Goal: Information Seeking & Learning: Find specific page/section

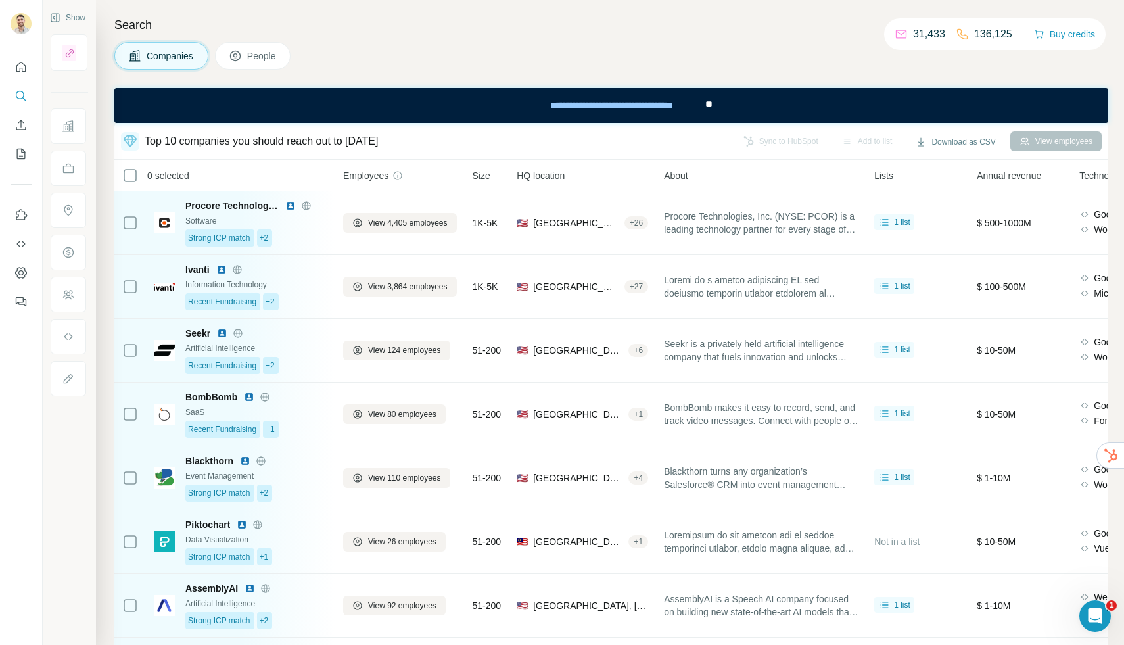
scroll to position [248, 0]
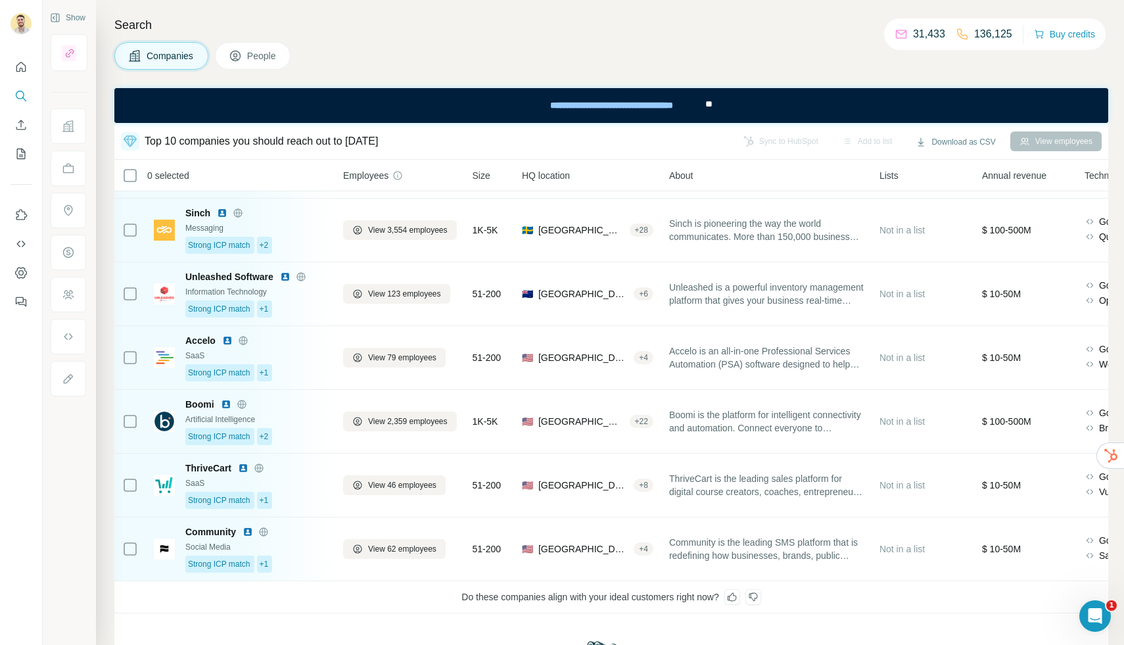
click at [290, 54] on button "People" at bounding box center [253, 56] width 76 height 28
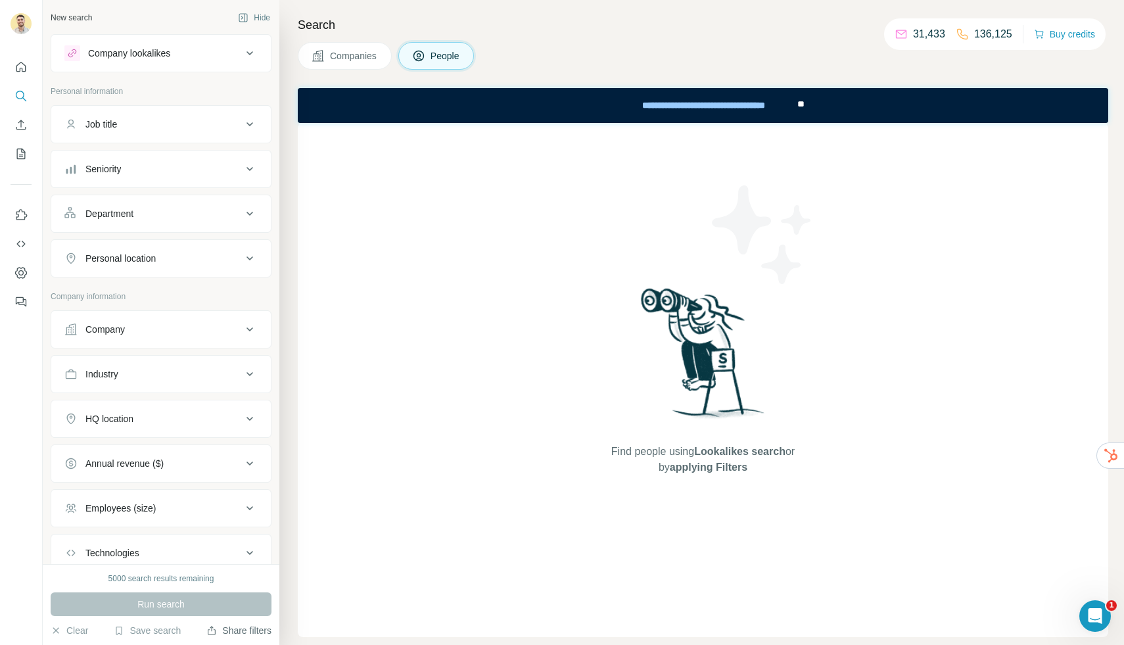
click at [227, 631] on button "Share filters" at bounding box center [238, 630] width 65 height 13
click at [160, 559] on div "Technologies" at bounding box center [152, 552] width 177 height 13
click at [166, 133] on button "Job title" at bounding box center [160, 124] width 219 height 32
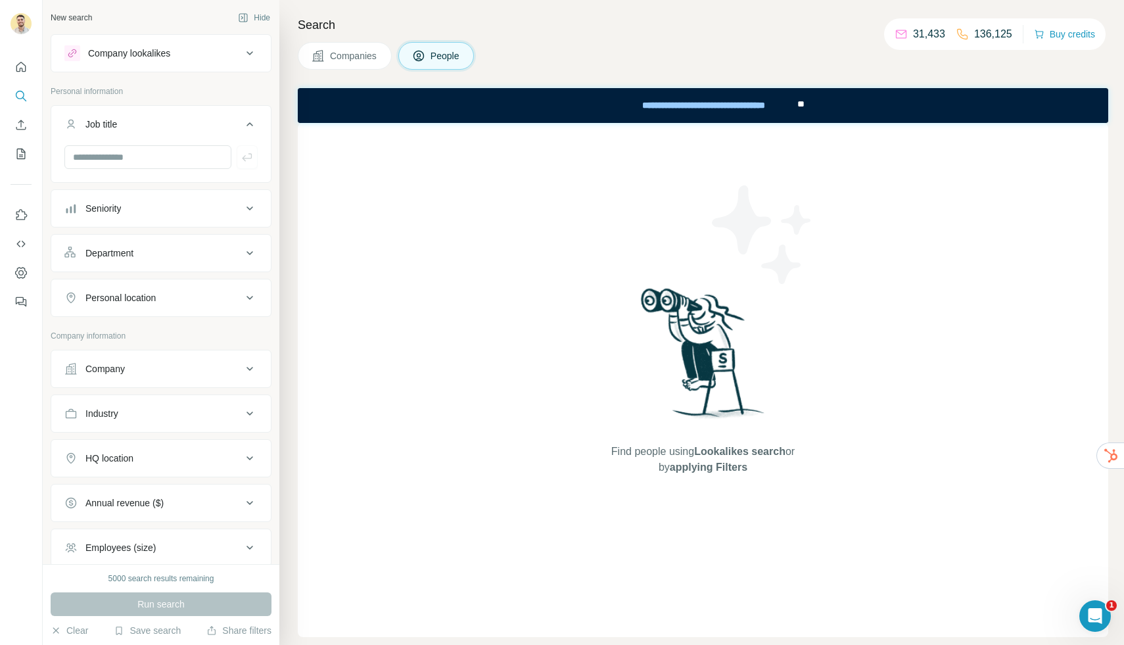
click at [188, 170] on div at bounding box center [160, 162] width 219 height 34
click at [187, 156] on input "text" at bounding box center [147, 157] width 167 height 24
click at [226, 90] on p "Personal information" at bounding box center [161, 91] width 221 height 12
click at [229, 118] on div "Job title" at bounding box center [152, 124] width 177 height 13
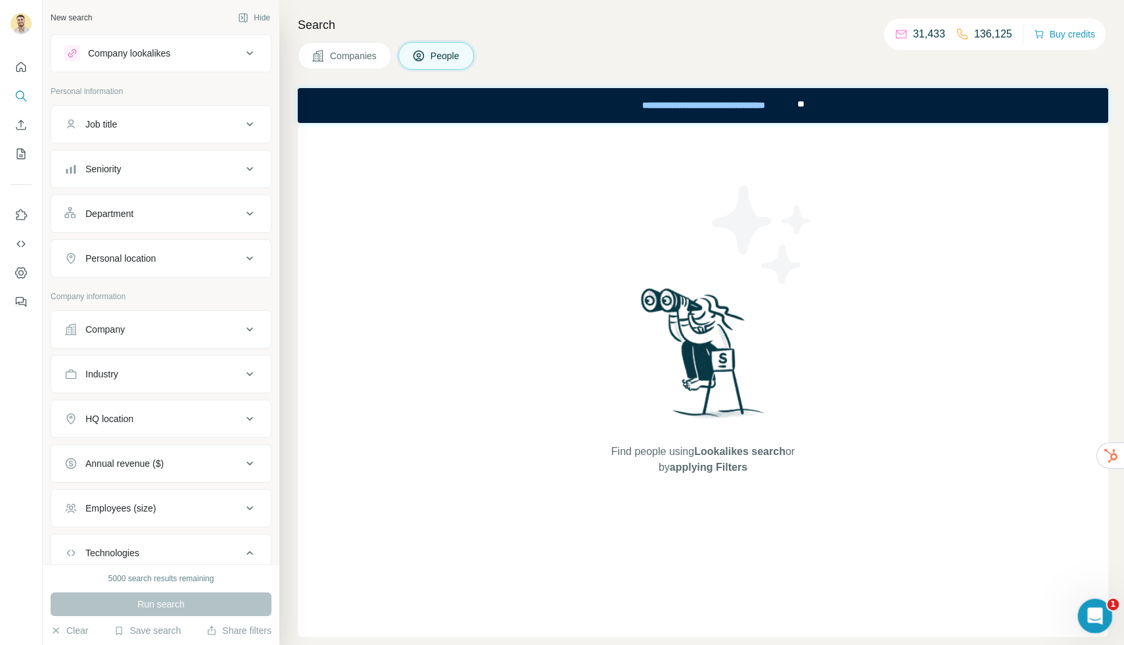
click at [1095, 610] on icon "Open Intercom Messenger" at bounding box center [1093, 614] width 22 height 22
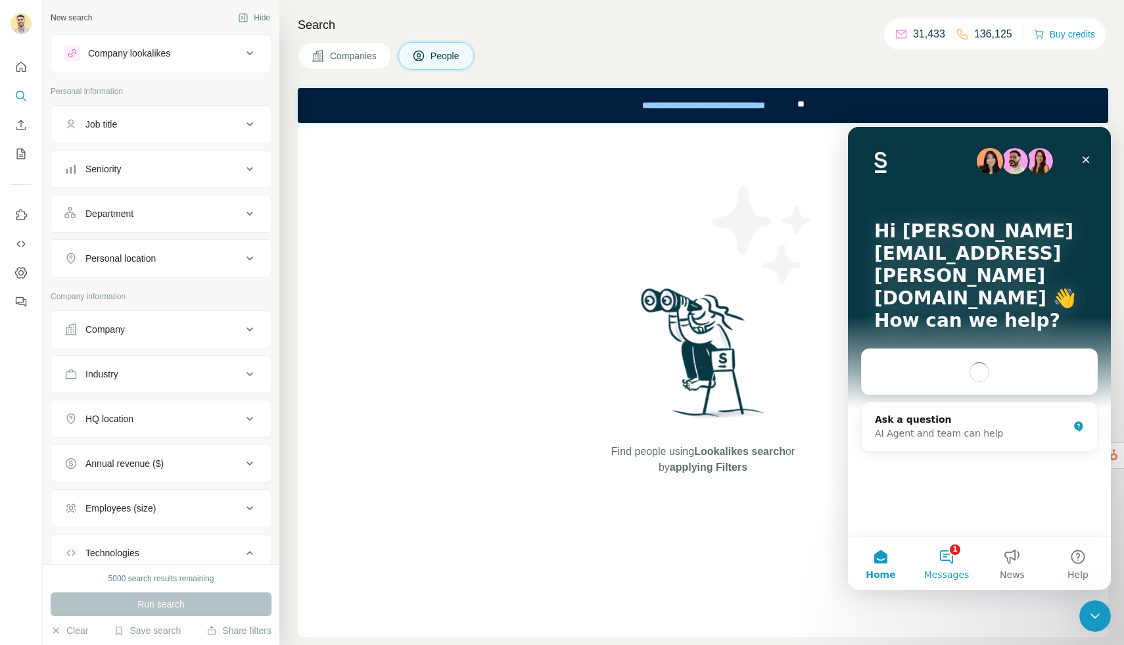
click at [950, 560] on button "1 Messages" at bounding box center [946, 563] width 66 height 53
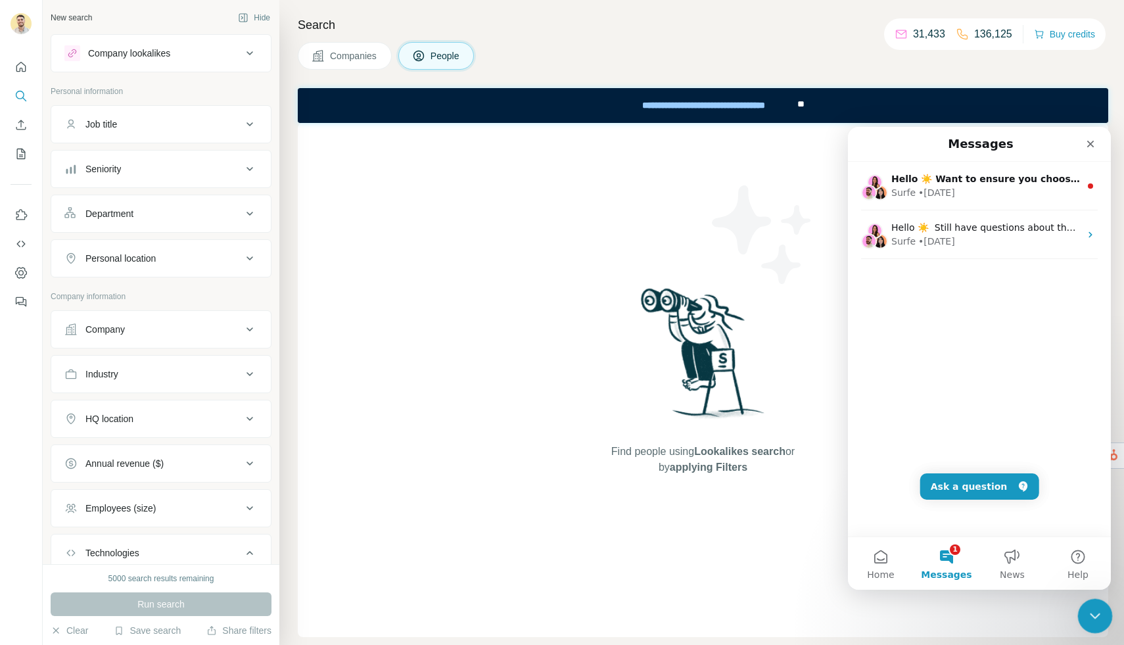
click at [1089, 606] on icon "Close Intercom Messenger" at bounding box center [1093, 614] width 16 height 16
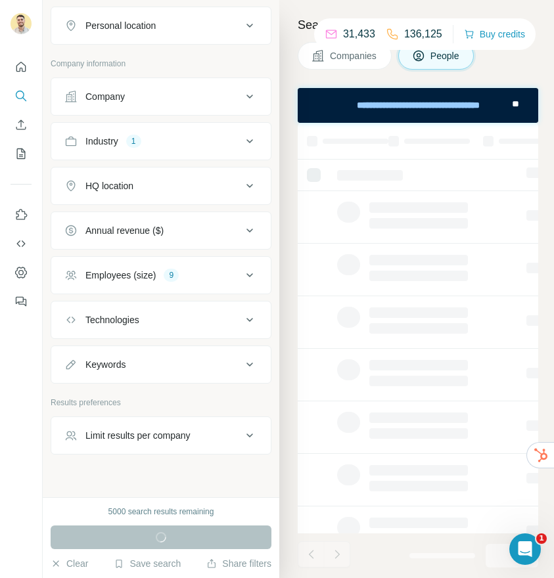
scroll to position [250, 0]
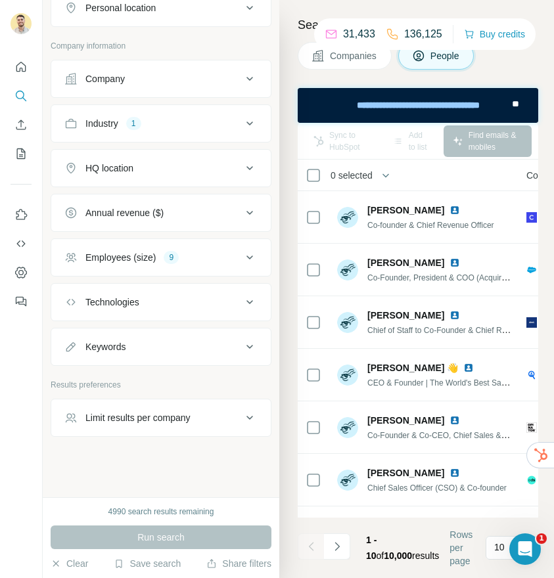
click at [235, 126] on div "Industry 1" at bounding box center [152, 123] width 177 height 13
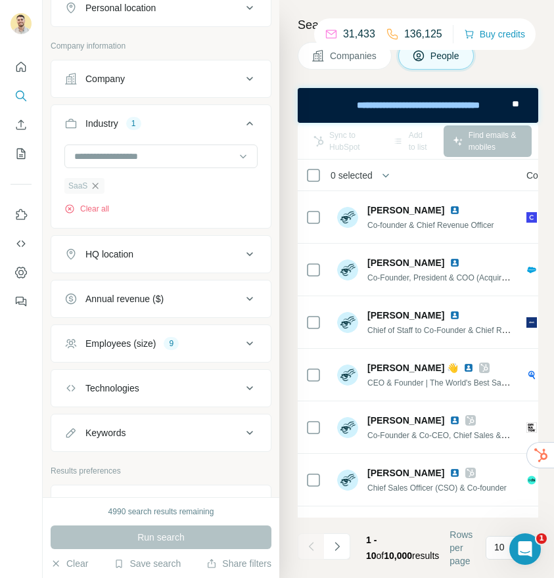
click at [99, 186] on icon "button" at bounding box center [95, 186] width 11 height 11
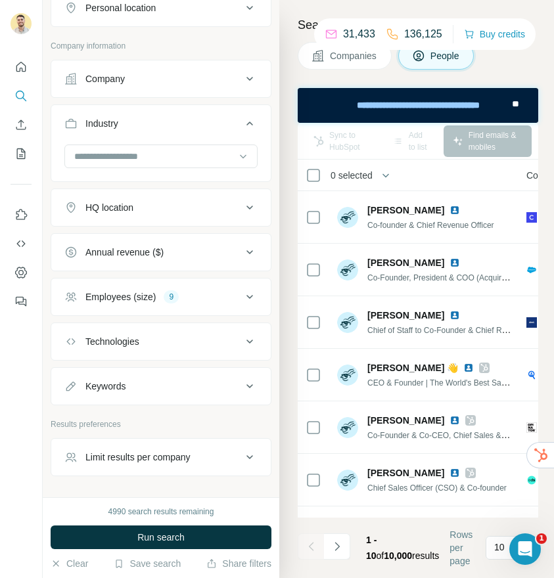
click at [207, 294] on div "Employees (size) 9" at bounding box center [152, 296] width 177 height 13
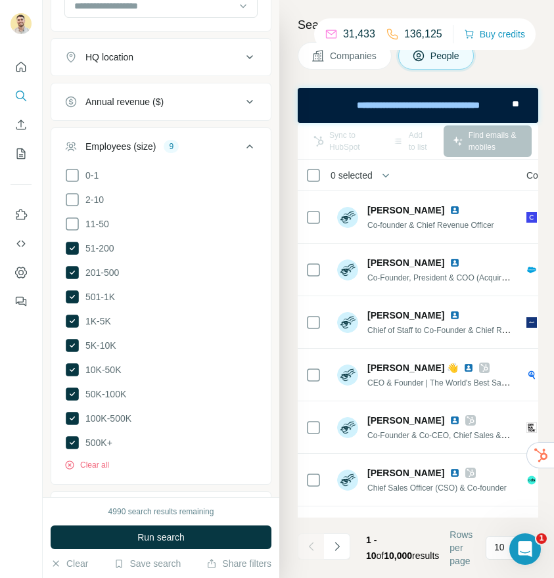
scroll to position [400, 0]
click at [71, 461] on icon "button" at bounding box center [69, 465] width 9 height 9
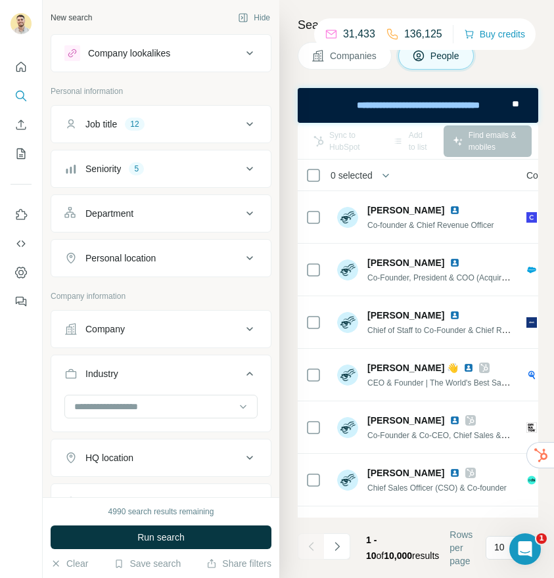
click at [231, 80] on div "Company lookalikes Personal information Job title 12 Seniority 5 Department Per…" at bounding box center [161, 530] width 221 height 992
click at [235, 561] on button "Share filters" at bounding box center [238, 563] width 65 height 13
